Goal: Find specific page/section: Find specific page/section

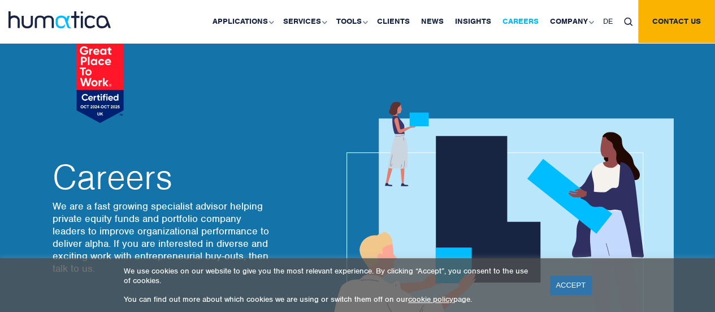
click at [523, 24] on link "Careers" at bounding box center [521, 21] width 48 height 43
click at [576, 284] on link "ACCEPT" at bounding box center [570, 284] width 41 height 19
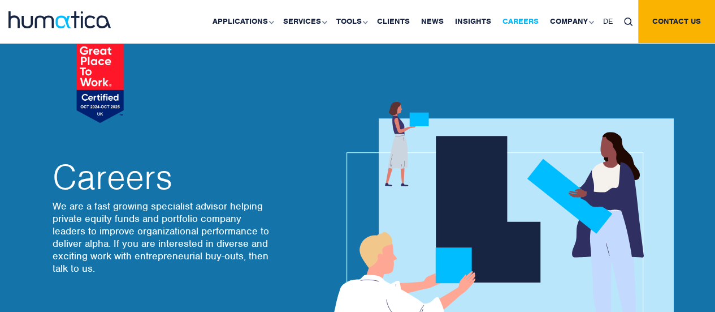
click at [523, 22] on link "Careers" at bounding box center [521, 21] width 48 height 43
click at [640, 87] on div at bounding box center [519, 218] width 322 height 317
click at [519, 20] on link "Careers" at bounding box center [521, 21] width 48 height 43
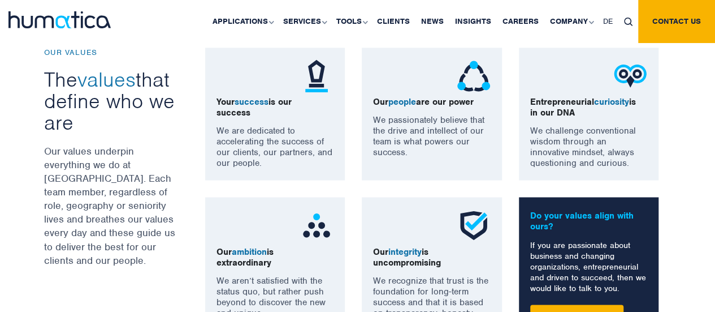
scroll to position [961, 0]
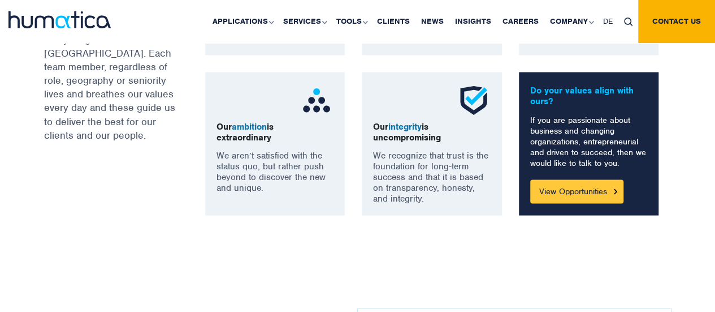
click at [579, 190] on link "View Opportunities" at bounding box center [577, 191] width 93 height 24
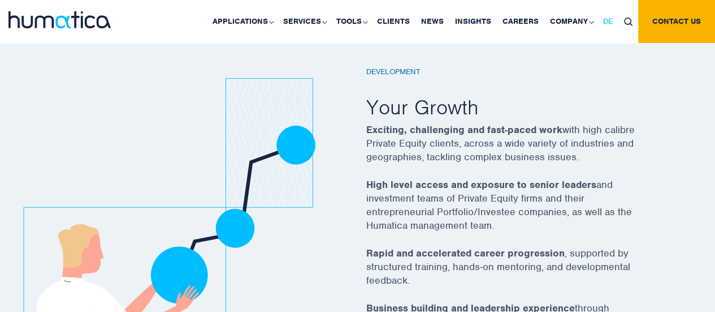
scroll to position [1957, 0]
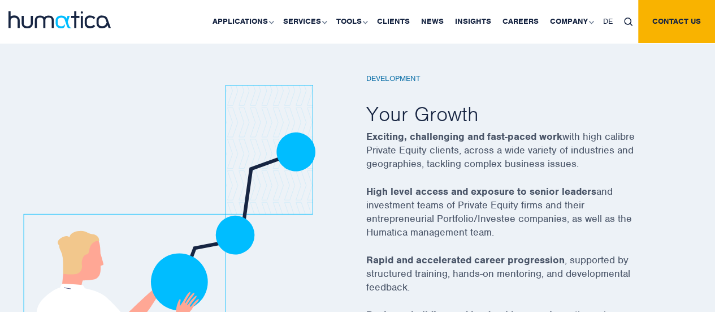
click at [684, 148] on div "Development Your Growth Exciting, challenging and fast-paced work with high cal…" at bounding box center [357, 225] width 715 height 426
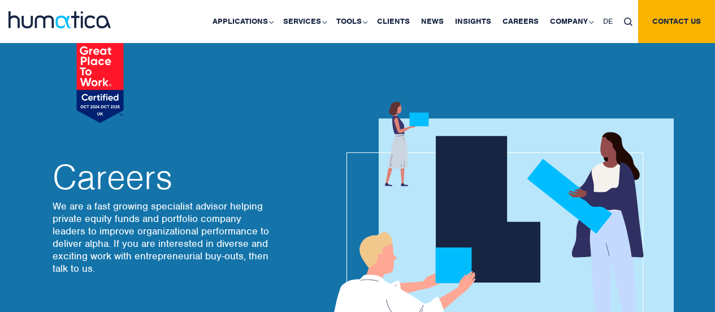
scroll to position [1957, 0]
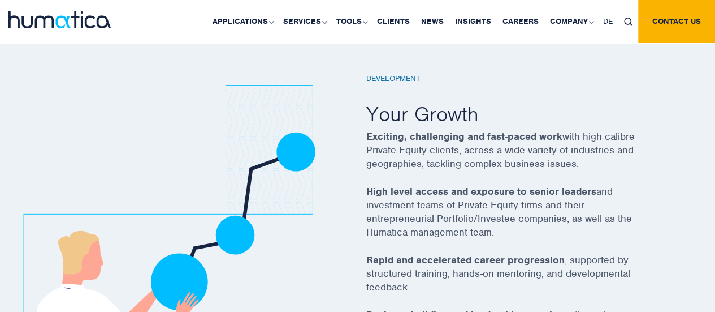
scroll to position [961, 0]
